Goal: Navigation & Orientation: Understand site structure

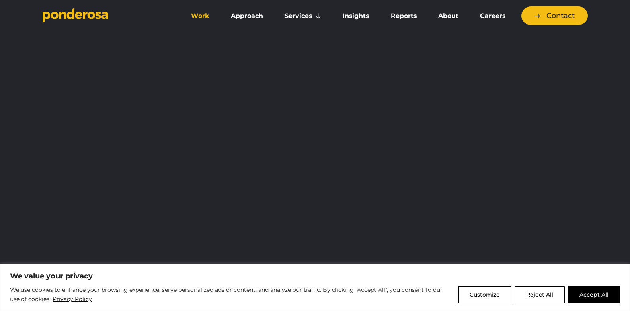
click at [602, 291] on button "Accept All" at bounding box center [594, 295] width 52 height 18
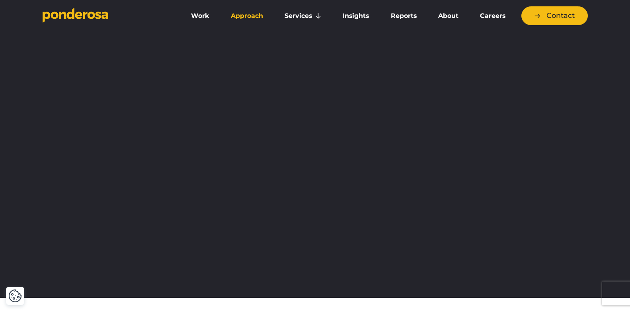
click at [251, 18] on link "Approach" at bounding box center [247, 16] width 51 height 17
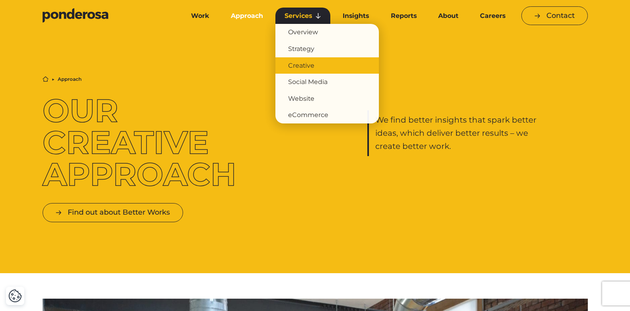
click at [305, 64] on link "Creative" at bounding box center [327, 65] width 104 height 17
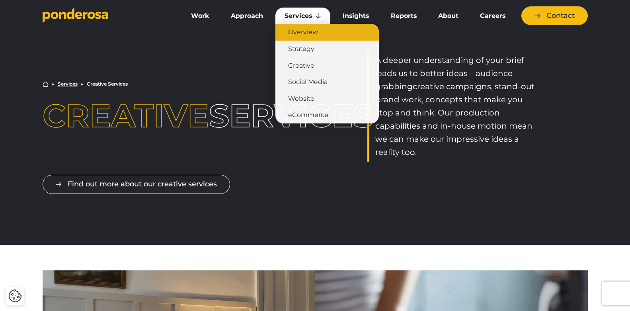
click at [309, 31] on link "Overview" at bounding box center [327, 32] width 104 height 17
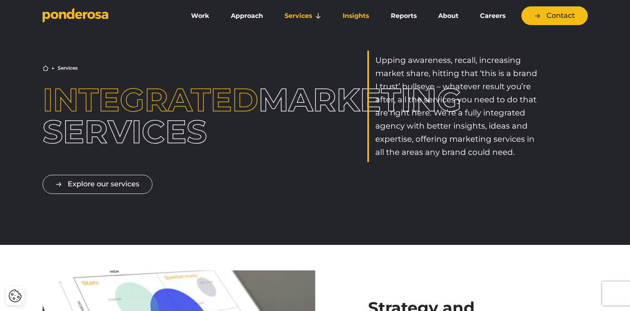
click at [363, 15] on link "Insights" at bounding box center [356, 16] width 45 height 17
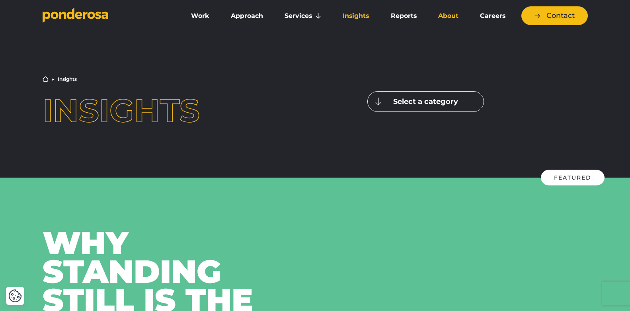
click at [446, 15] on link "About" at bounding box center [448, 16] width 39 height 17
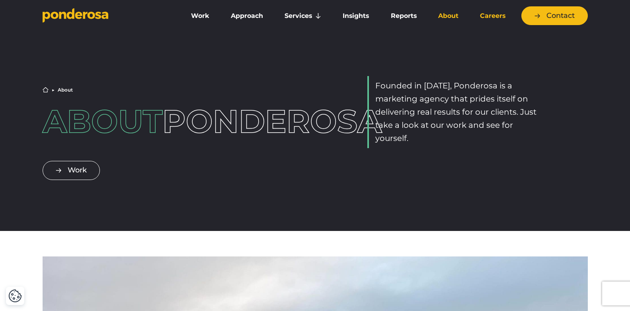
click at [500, 13] on link "Careers" at bounding box center [493, 16] width 44 height 17
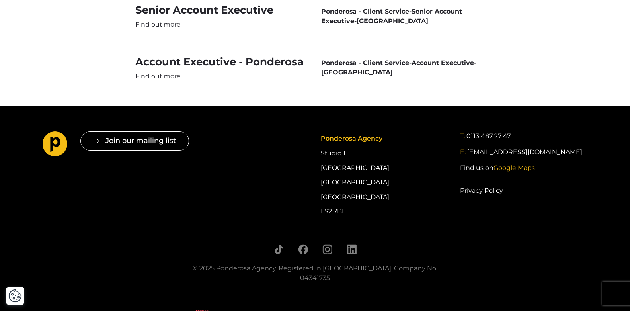
scroll to position [2474, 0]
